Goal: Transaction & Acquisition: Purchase product/service

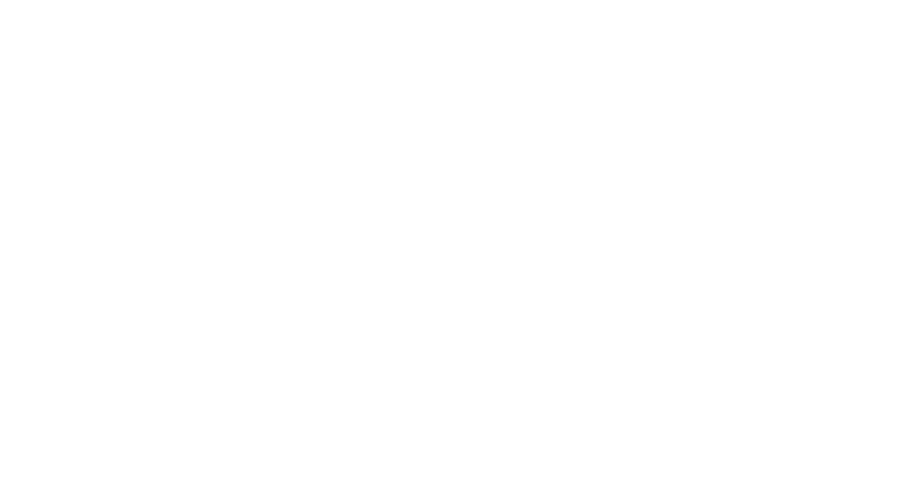
select select "******"
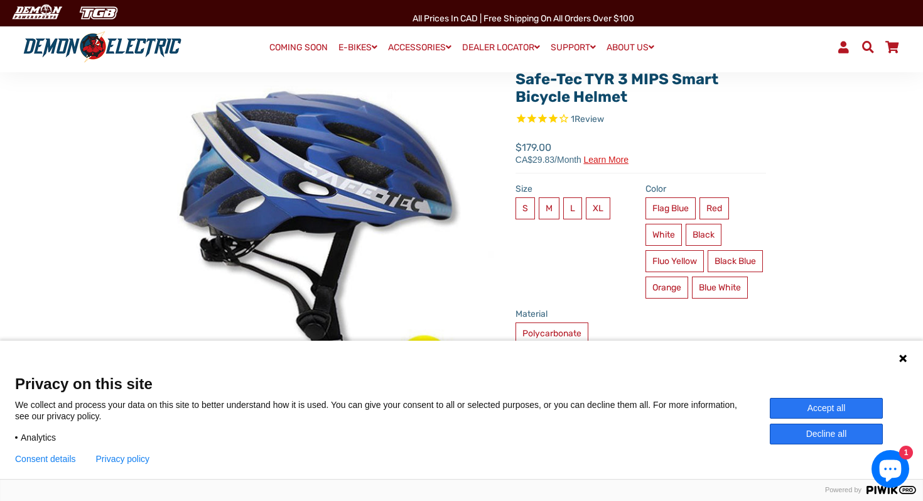
scroll to position [89, 0]
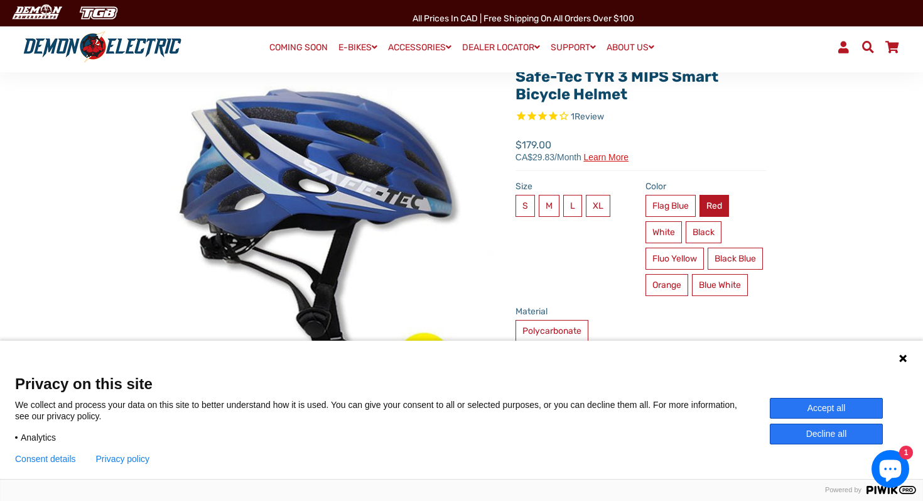
click at [712, 202] on label "Red" at bounding box center [715, 206] width 30 height 22
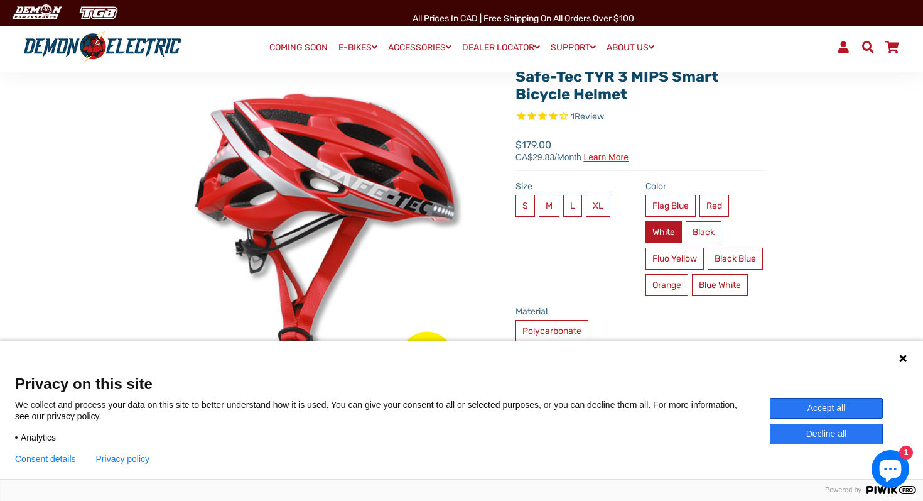
click at [671, 228] on label "White" at bounding box center [664, 232] width 36 height 22
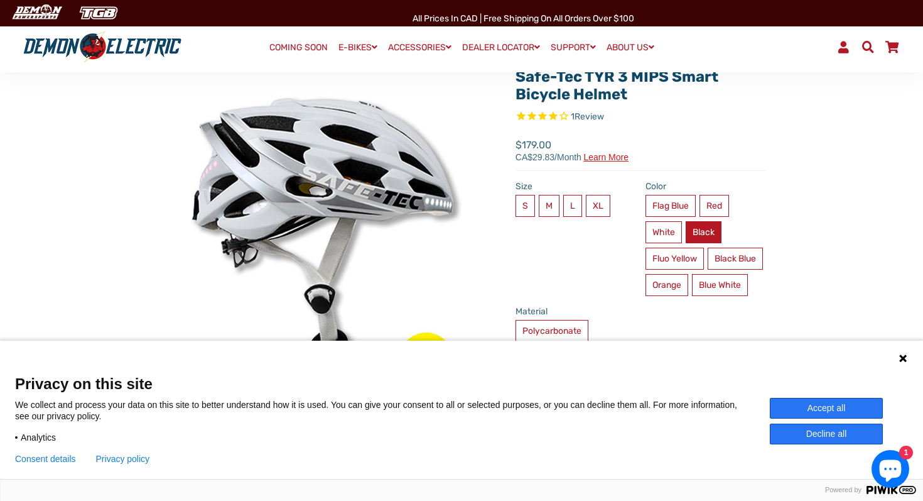
click at [705, 231] on label "Black" at bounding box center [704, 232] width 36 height 22
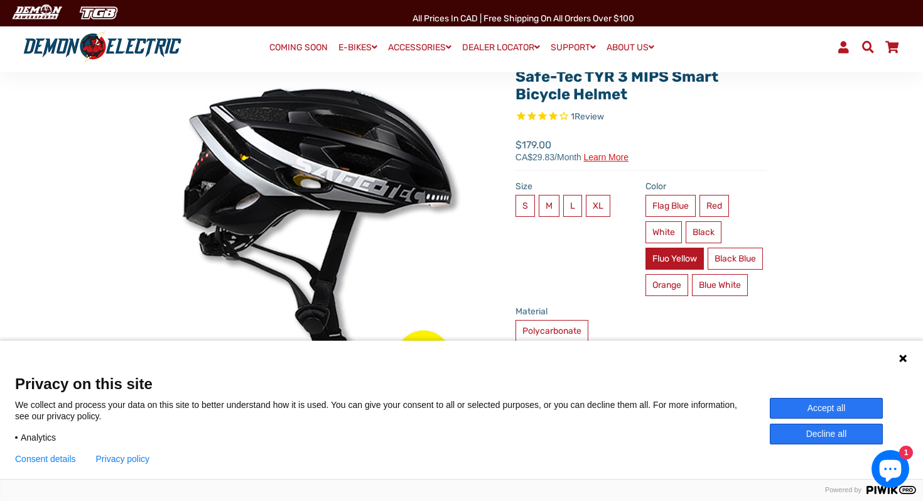
click at [680, 253] on label "Fluo Yellow" at bounding box center [675, 258] width 58 height 22
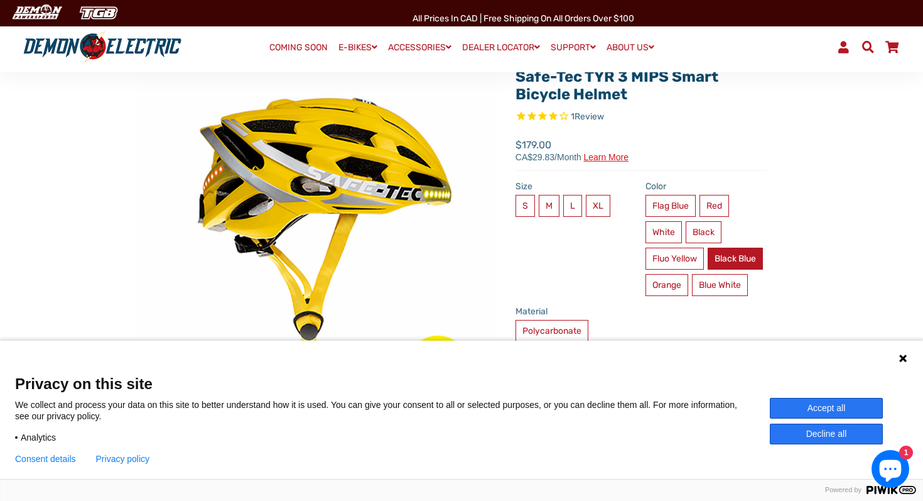
click at [708, 269] on label "Black Blue" at bounding box center [735, 258] width 55 height 22
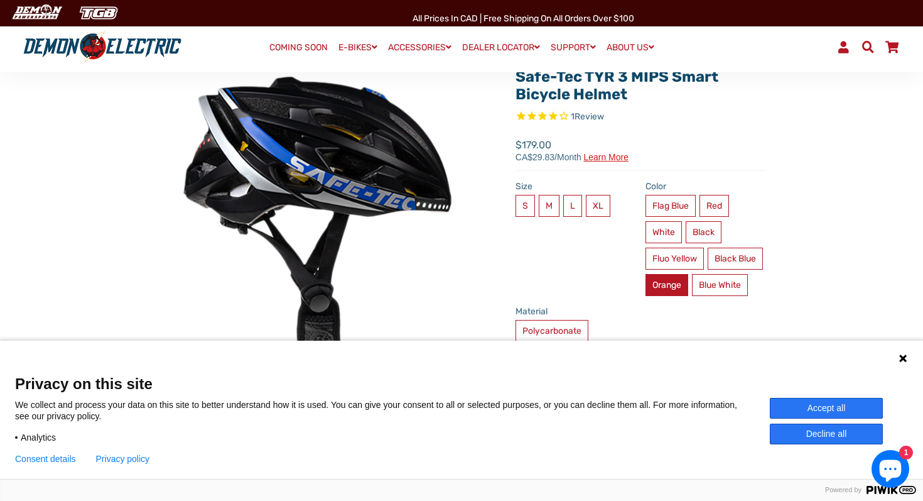
click at [688, 284] on label "Orange" at bounding box center [667, 285] width 43 height 22
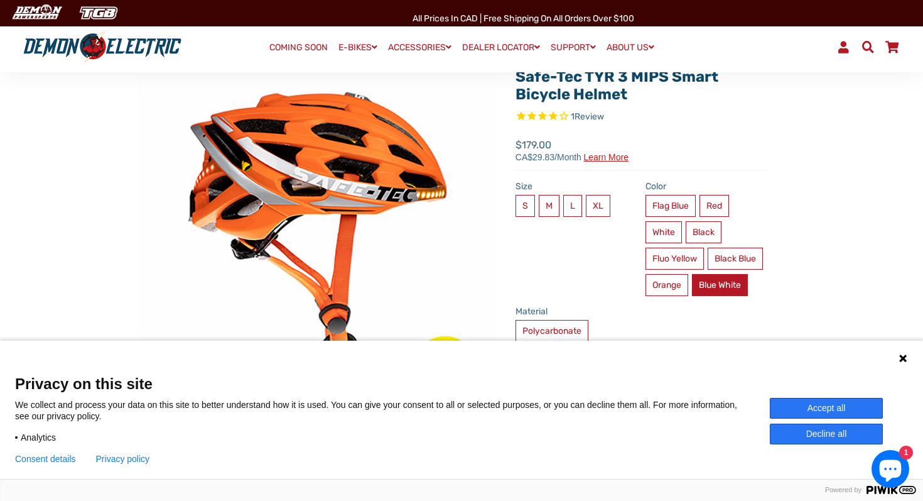
click at [692, 296] on label "Blue White" at bounding box center [720, 285] width 56 height 22
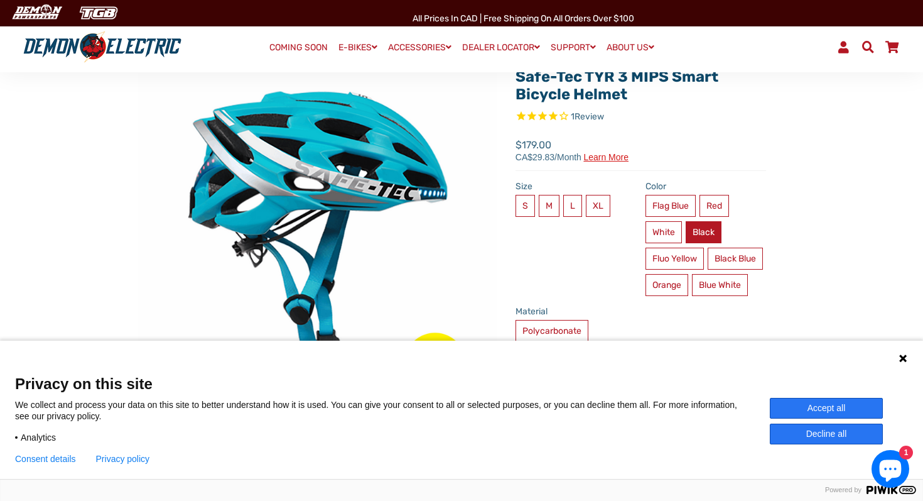
click at [697, 233] on label "Black" at bounding box center [704, 232] width 36 height 22
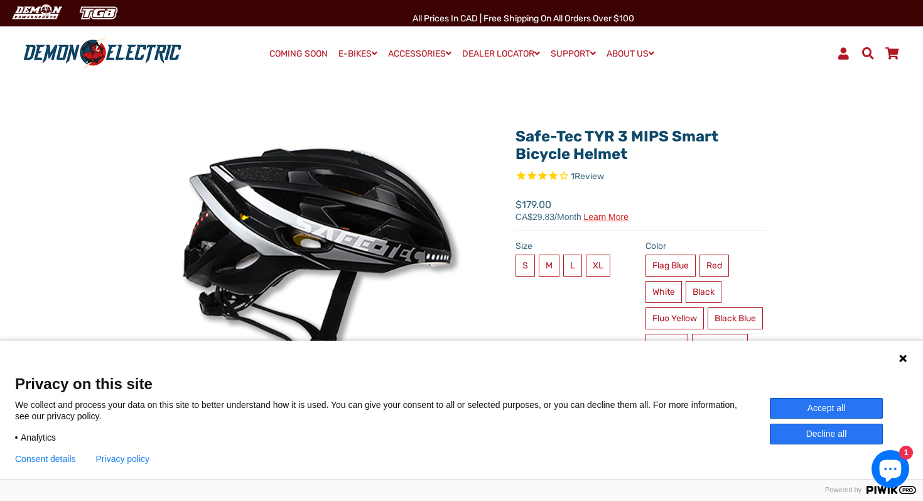
scroll to position [29, 0]
